Goal: Browse casually

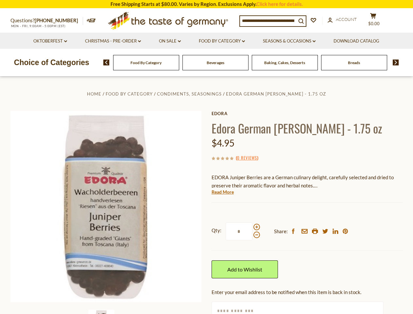
click at [206, 157] on div "Home Food By Category Condiments, Seasonings Edora German Juniper Berries - 1.7…" at bounding box center [207, 219] width 402 height 258
click at [270, 20] on input at bounding box center [268, 20] width 56 height 9
click at [377, 21] on span "$0.00" at bounding box center [373, 23] width 11 height 5
click at [50, 41] on link "Oktoberfest dropdown_arrow" at bounding box center [50, 41] width 34 height 7
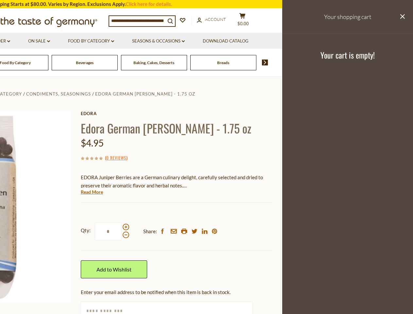
click at [170, 41] on link "Seasons & Occasions dropdown_arrow" at bounding box center [158, 41] width 53 height 7
click at [223, 41] on link "Download Catalog" at bounding box center [226, 41] width 46 height 7
click at [290, 41] on footer "Your cart is empty!" at bounding box center [347, 55] width 131 height 42
click at [48, 62] on div "Breads" at bounding box center [15, 62] width 66 height 15
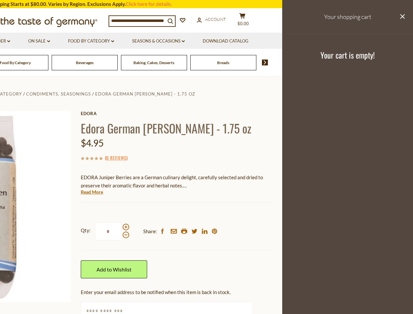
click at [48, 62] on div "Beverages" at bounding box center [15, 62] width 66 height 15
